Goal: Task Accomplishment & Management: Complete application form

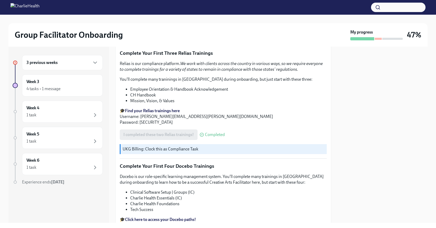
scroll to position [694, 0]
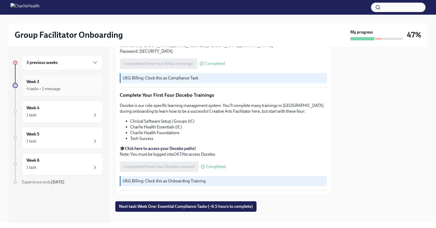
click at [70, 87] on div "4 tasks • 1 message" at bounding box center [62, 89] width 72 height 6
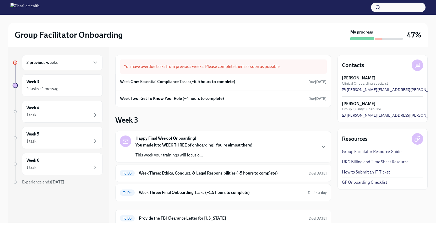
scroll to position [37, 0]
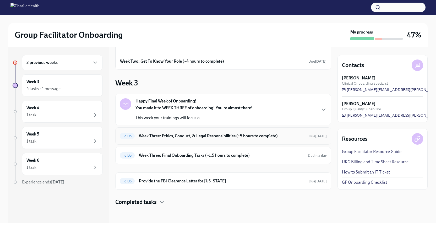
click at [204, 137] on h6 "Week Three: Ethics, Conduct, & Legal Responsibilities (~5 hours to complete)" at bounding box center [221, 136] width 165 height 6
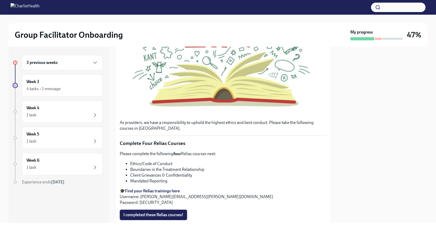
scroll to position [220, 0]
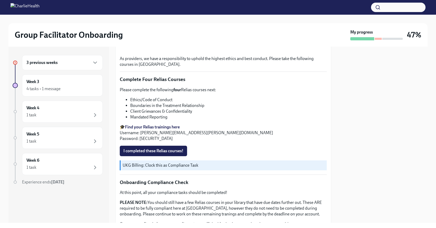
click at [163, 126] on strong "Find your Relias trainings here" at bounding box center [152, 126] width 55 height 5
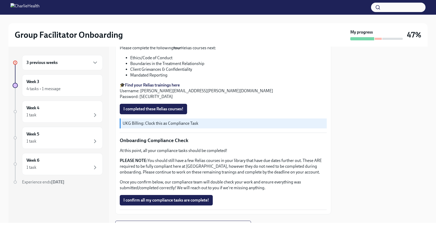
scroll to position [263, 0]
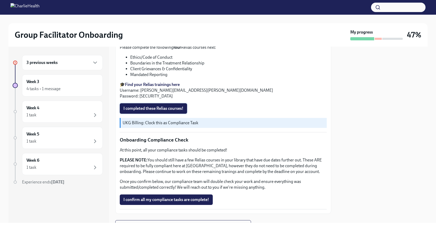
click at [169, 110] on span "I completed these Relias courses!" at bounding box center [153, 108] width 60 height 5
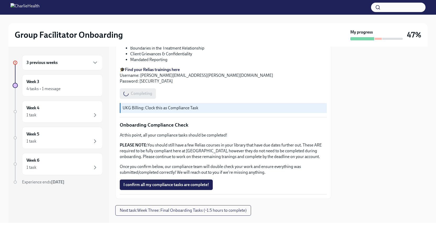
scroll to position [278, 0]
click at [180, 182] on span "I confirm all my compliance tasks are complete!" at bounding box center [166, 183] width 86 height 5
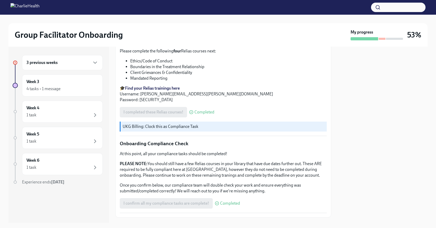
scroll to position [288, 0]
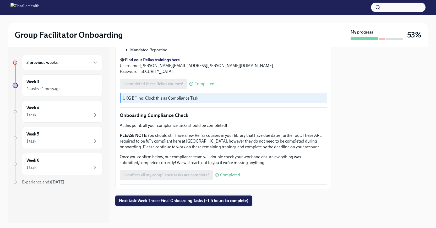
click at [212, 202] on span "Next task : Week Three: Final Onboarding Tasks (~1.5 hours to complete)" at bounding box center [183, 200] width 129 height 5
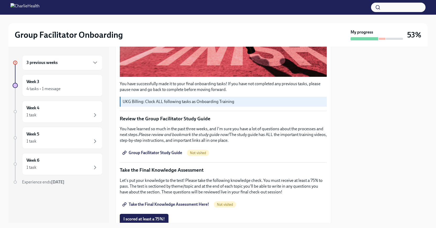
scroll to position [193, 0]
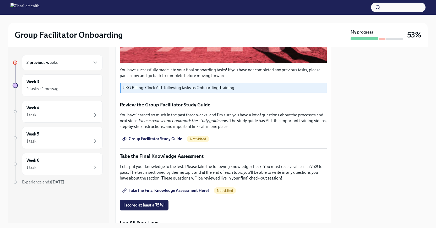
click at [172, 139] on span "Group Facilitator Study Guide" at bounding box center [152, 138] width 59 height 5
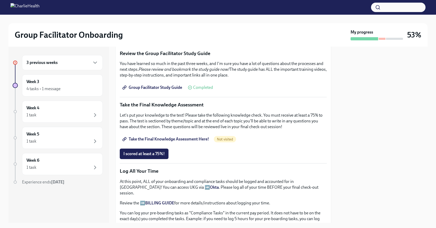
scroll to position [246, 0]
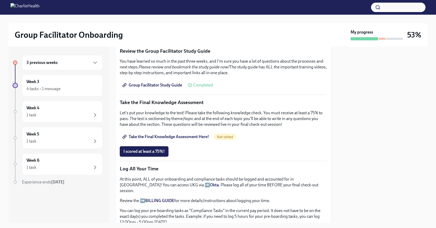
click at [195, 136] on span "Take the Final Knowledge Assessment Here!" at bounding box center [166, 136] width 86 height 5
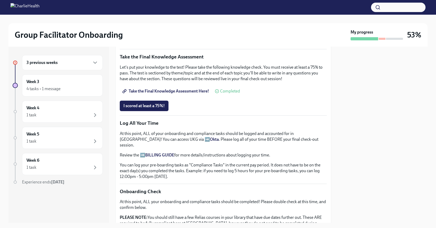
scroll to position [273, 0]
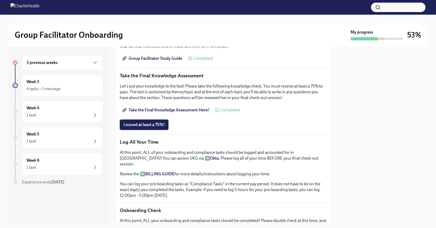
click at [164, 125] on span "I scored at least a 75%!" at bounding box center [143, 124] width 41 height 5
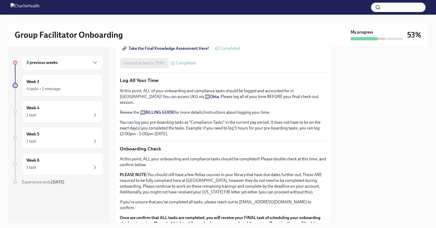
scroll to position [331, 0]
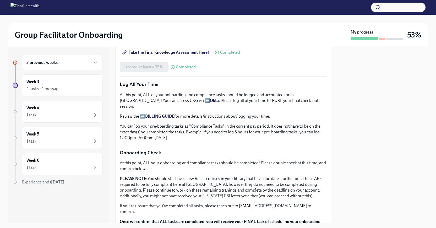
click at [78, 65] on div "3 previous weeks" at bounding box center [62, 62] width 72 height 6
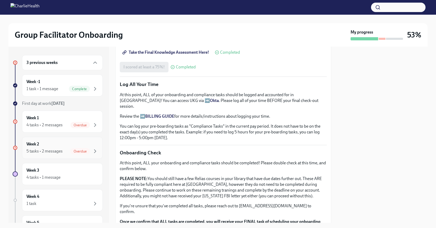
click at [82, 155] on div "Week 2 5 tasks • 2 messages Overdue" at bounding box center [62, 148] width 81 height 22
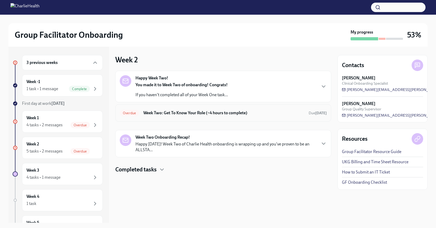
click at [184, 116] on div "Overdue Week Two: Get To Know Your Role (~4 hours to complete) Due [DATE]" at bounding box center [223, 113] width 207 height 8
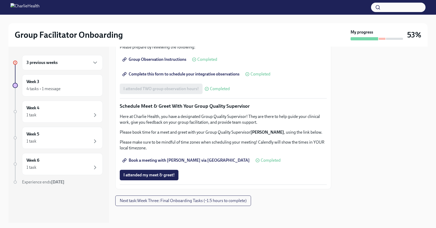
scroll to position [484, 0]
click at [75, 57] on div "3 previous weeks" at bounding box center [62, 62] width 81 height 15
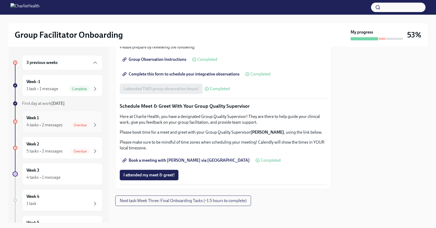
click at [56, 125] on div "4 tasks • 2 messages" at bounding box center [44, 125] width 36 height 6
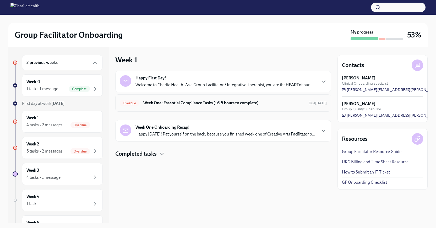
click at [169, 101] on h6 "Week One: Essential Compliance Tasks (~6.5 hours to complete)" at bounding box center [223, 103] width 161 height 6
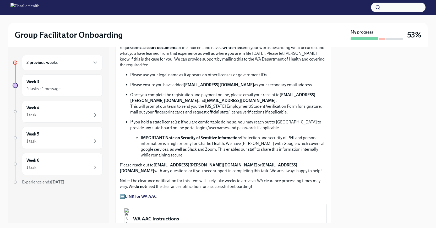
scroll to position [290, 0]
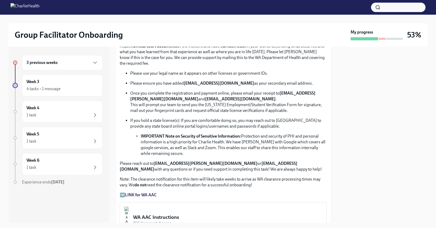
click at [140, 193] on strong "LINK for WA AAC" at bounding box center [141, 194] width 32 height 5
click at [89, 62] on div "3 previous weeks" at bounding box center [62, 62] width 72 height 6
